Goal: Navigation & Orientation: Understand site structure

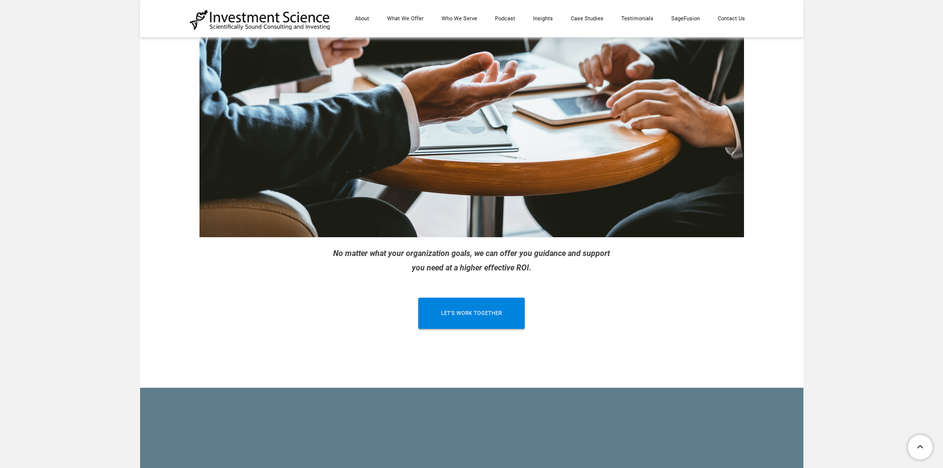
scroll to position [2515, 0]
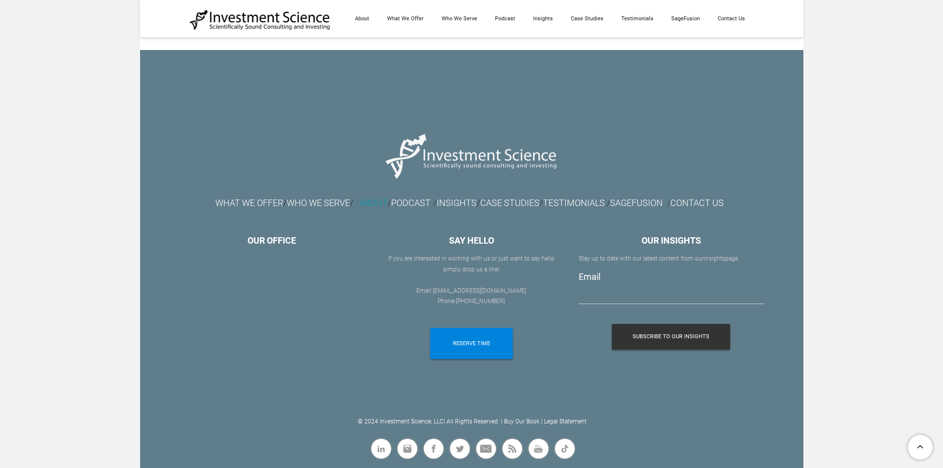
click at [362, 203] on link "ABOUT" at bounding box center [373, 202] width 28 height 10
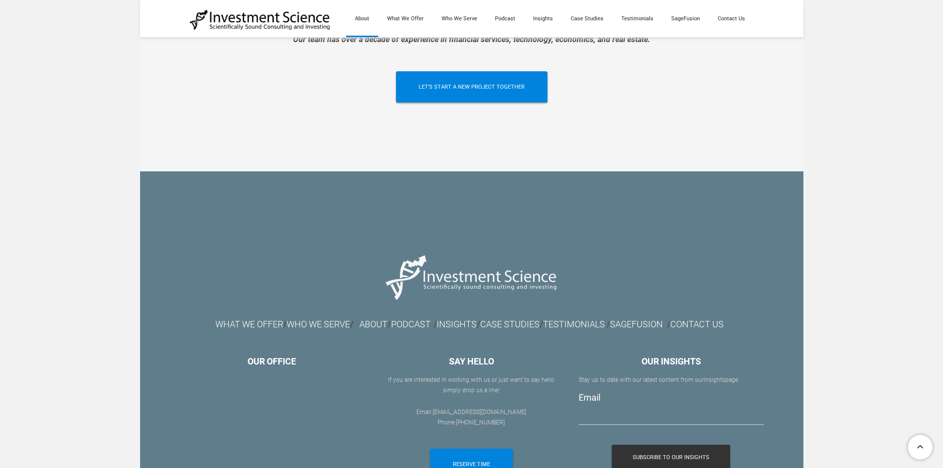
scroll to position [2334, 0]
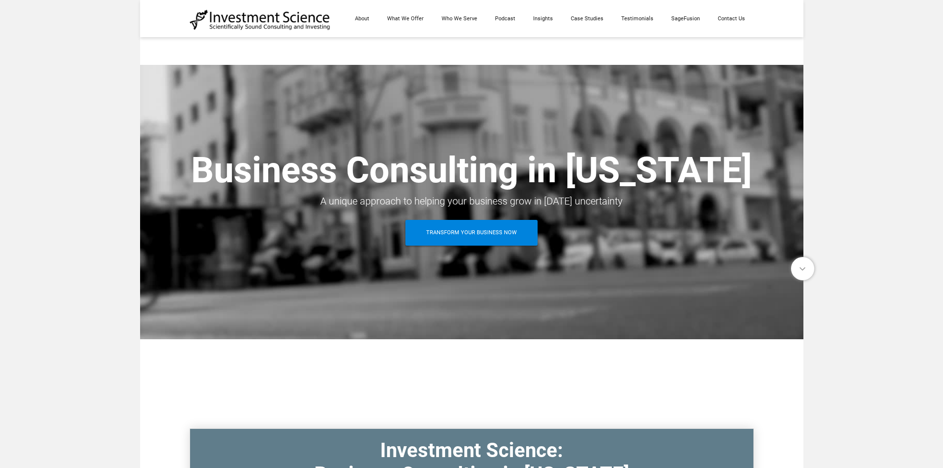
scroll to position [2515, 0]
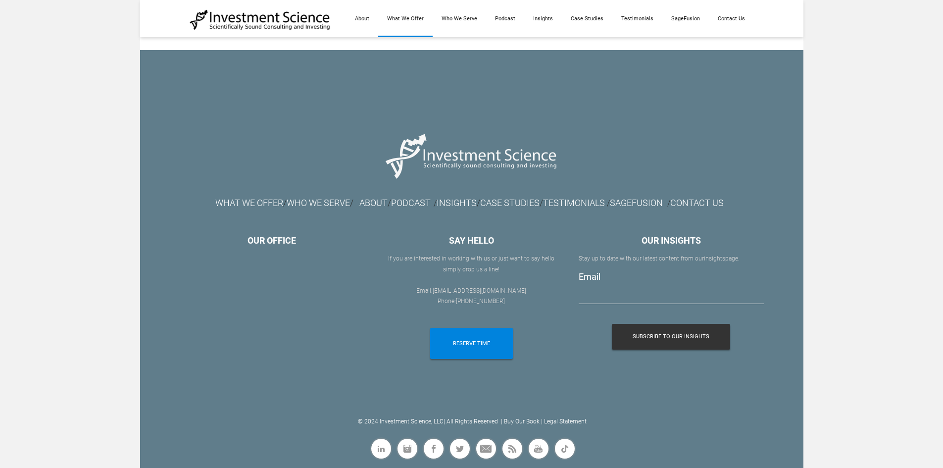
click at [401, 17] on link "What We Offer" at bounding box center [405, 18] width 54 height 37
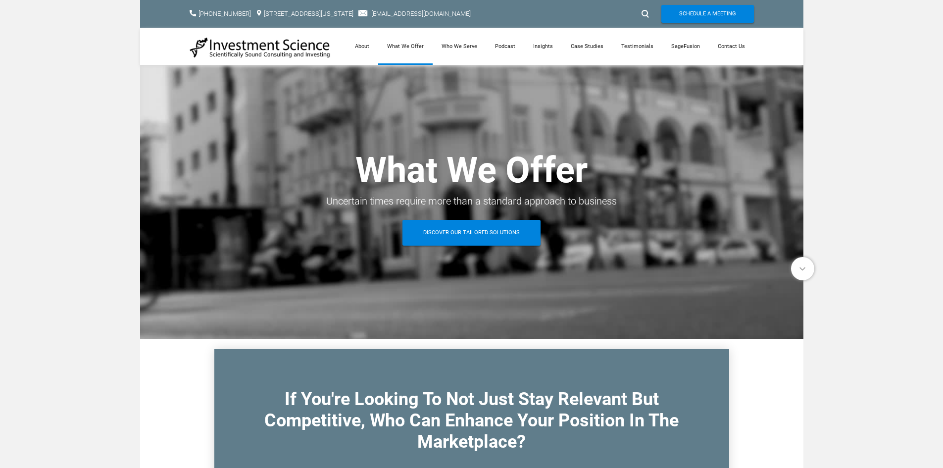
click at [508, 226] on span "Discover Our Tailored Solutions" at bounding box center [471, 233] width 97 height 26
click at [458, 49] on link "Who We Serve" at bounding box center [459, 46] width 53 height 37
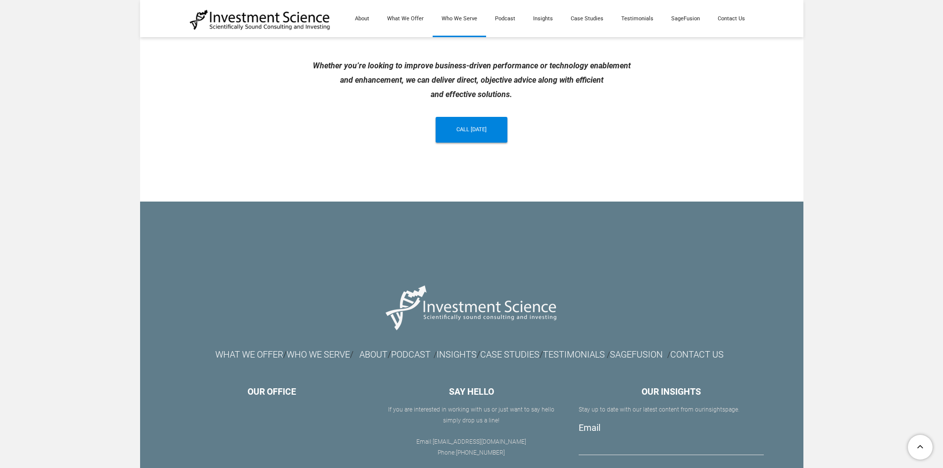
scroll to position [1130, 0]
